Goal: Navigation & Orientation: Find specific page/section

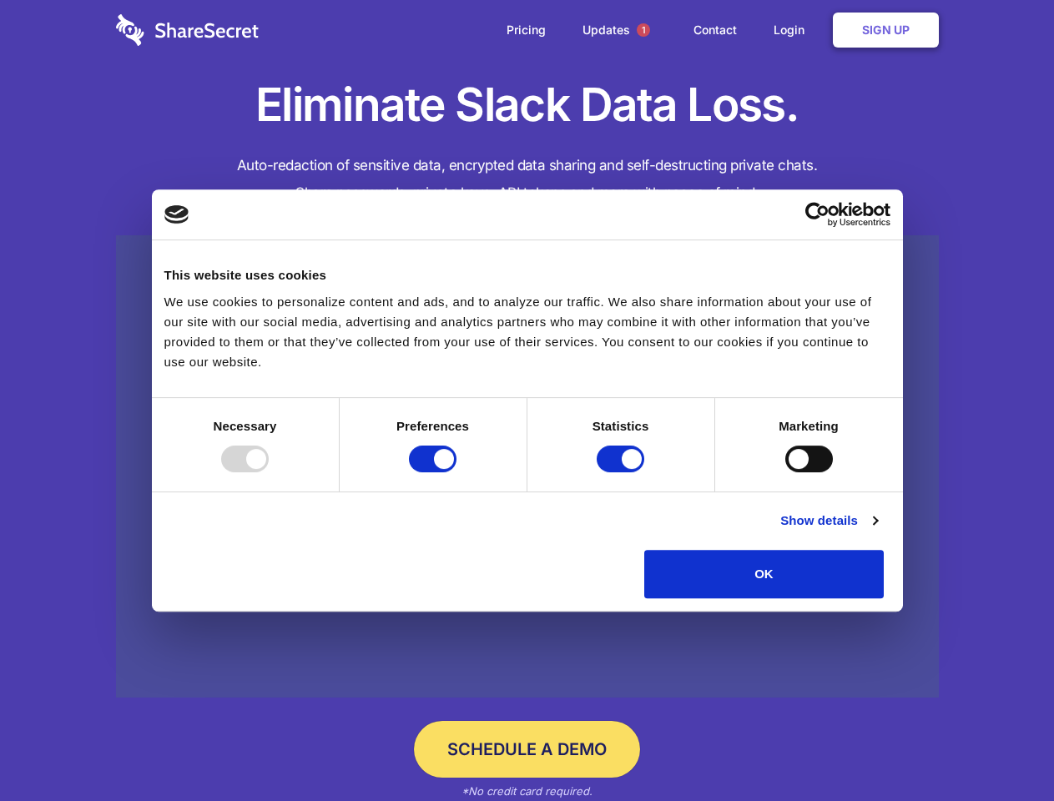
click at [269, 472] on div at bounding box center [245, 458] width 48 height 27
click at [456, 472] on input "Preferences" at bounding box center [433, 458] width 48 height 27
checkbox input "false"
click at [622, 472] on input "Statistics" at bounding box center [620, 458] width 48 height 27
checkbox input "false"
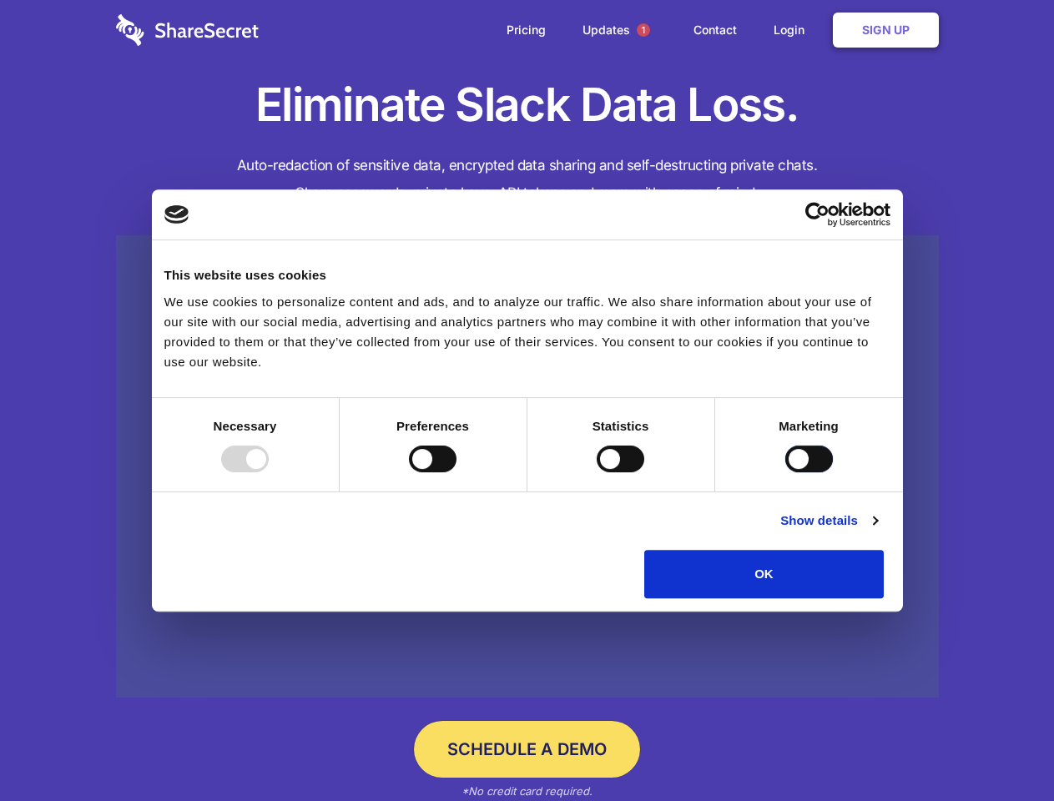
click at [785, 472] on input "Marketing" at bounding box center [809, 458] width 48 height 27
checkbox input "true"
click at [877, 531] on link "Show details" at bounding box center [828, 521] width 97 height 20
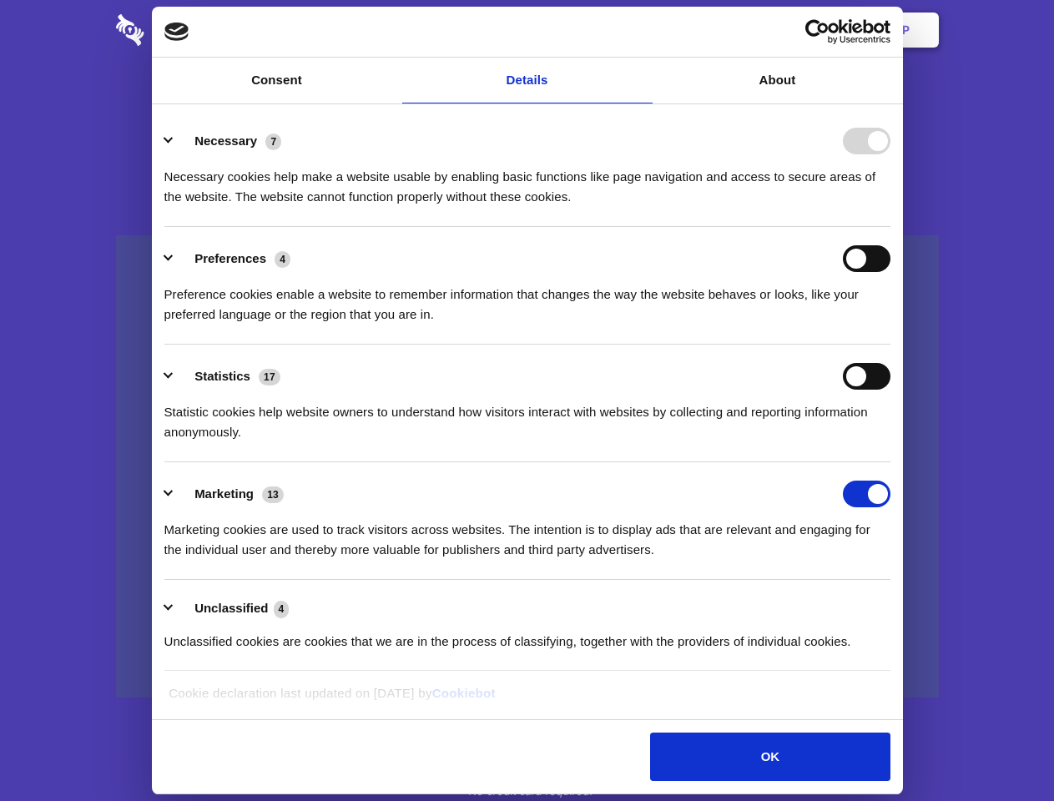
click at [890, 345] on li "Preferences 4 Preference cookies enable a website to remember information that …" at bounding box center [527, 286] width 726 height 118
click at [642, 30] on span "1" at bounding box center [642, 29] width 13 height 13
